Goal: Information Seeking & Learning: Learn about a topic

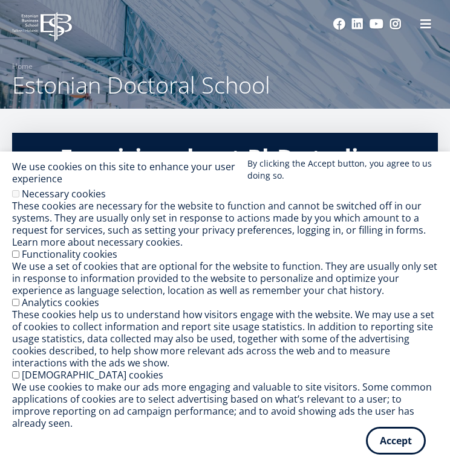
click at [385, 442] on button "Accept" at bounding box center [396, 441] width 60 height 28
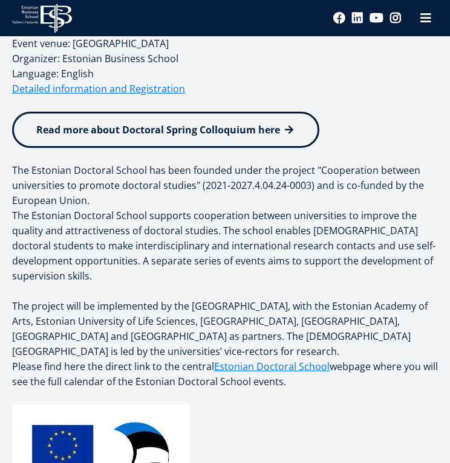
scroll to position [318, 0]
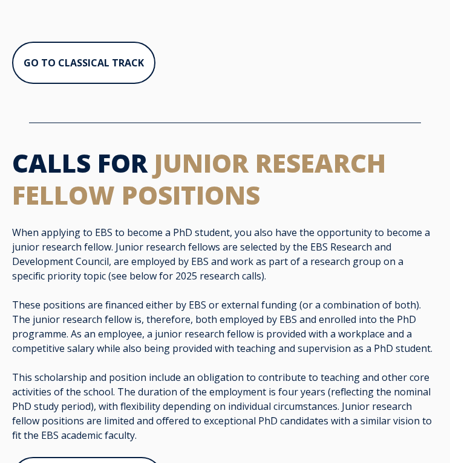
scroll to position [1363, 0]
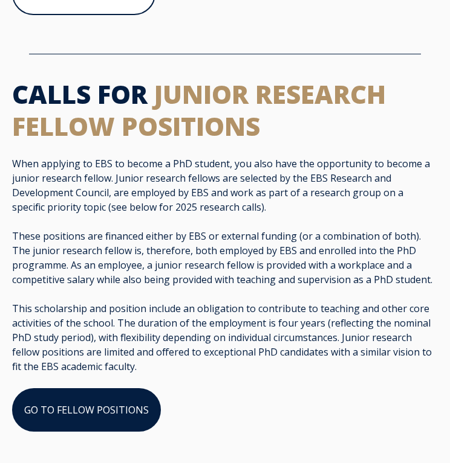
click at [103, 389] on link "GO TO FELLOW POSITIONS" at bounding box center [86, 411] width 149 height 44
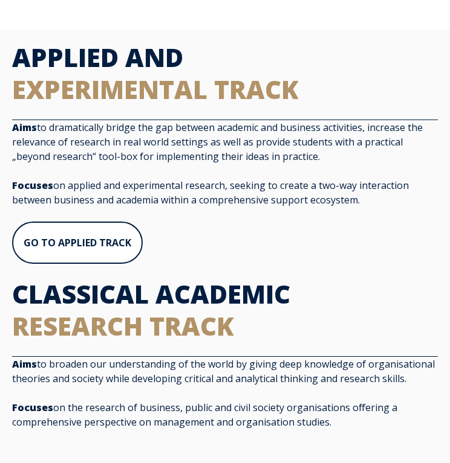
scroll to position [857, 0]
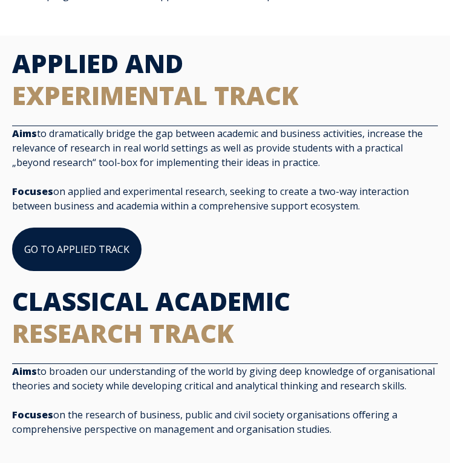
click at [101, 234] on link "GO TO APPLIED TRACK" at bounding box center [76, 250] width 129 height 44
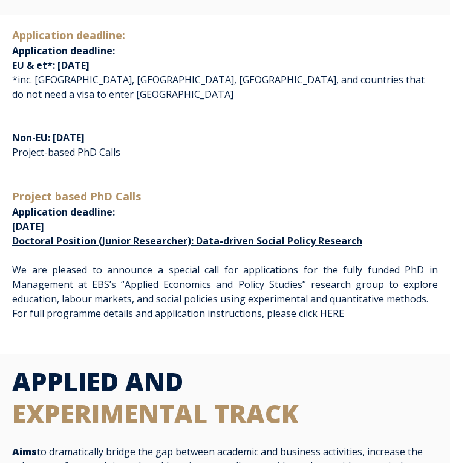
scroll to position [539, 0]
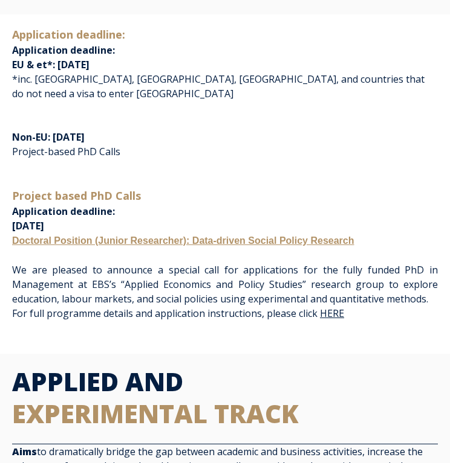
click at [269, 236] on link "Doctoral Position (Junior Researcher): Data-driven Social Policy Research" at bounding box center [183, 241] width 342 height 10
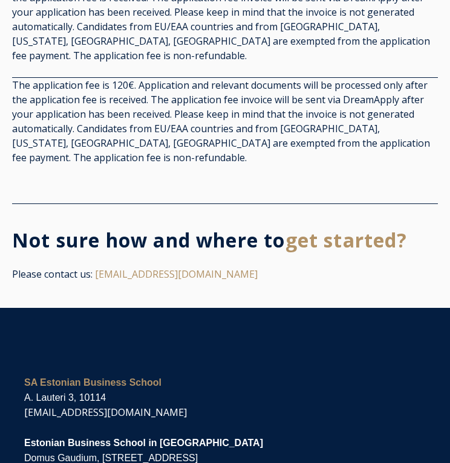
scroll to position [5198, 0]
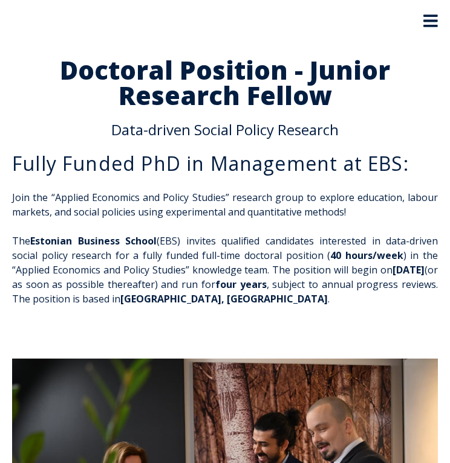
click at [434, 26] on icon at bounding box center [430, 21] width 15 height 13
click at [0, 0] on icon at bounding box center [0, 0] width 0 height 0
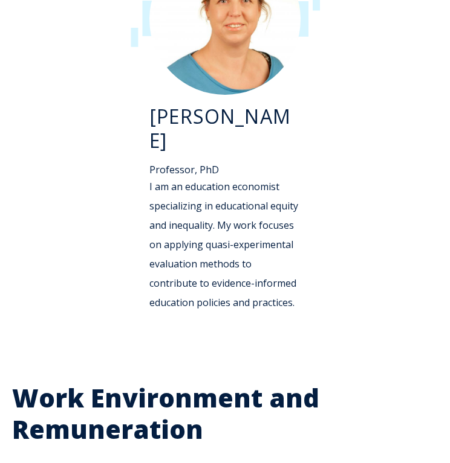
scroll to position [2854, 0]
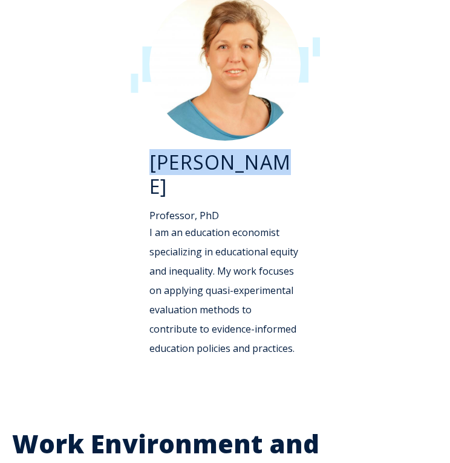
drag, startPoint x: 261, startPoint y: 108, endPoint x: 130, endPoint y: 111, distance: 131.1
click at [130, 111] on div "[PERSON_NAME] Professor, PhD I am an education economist specializing in educat…" at bounding box center [224, 181] width 425 height 407
copy h3 "[PERSON_NAME]"
